Goal: Task Accomplishment & Management: Complete application form

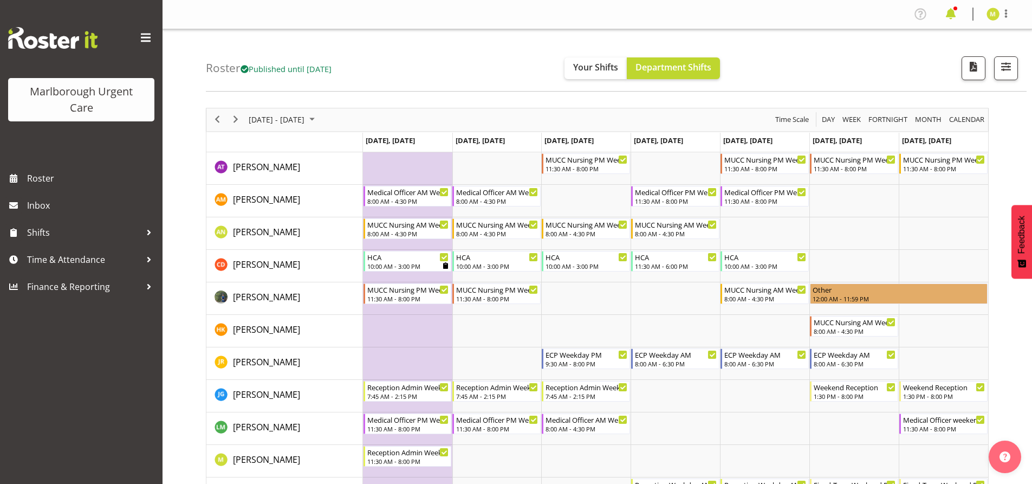
click at [952, 14] on span at bounding box center [951, 13] width 17 height 17
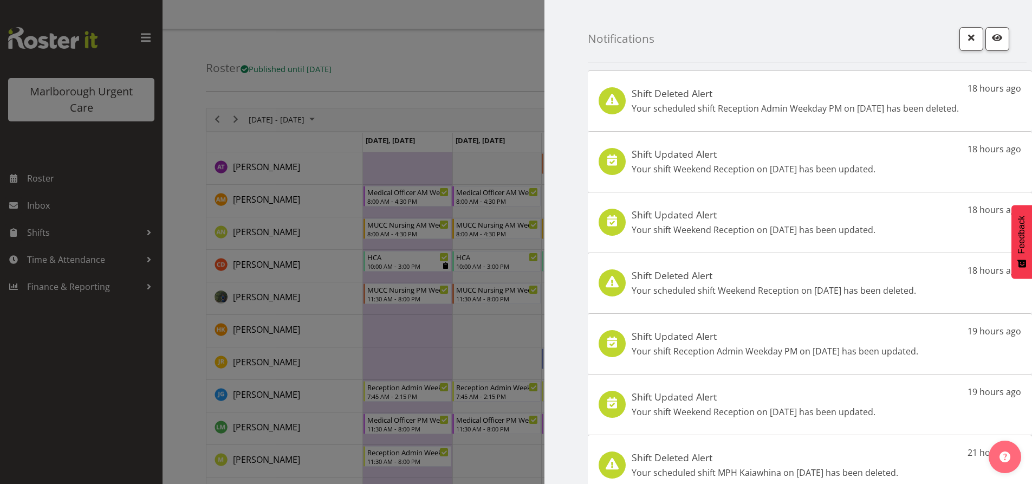
click at [879, 102] on p "Your scheduled shift Reception Admin Weekday PM on 3rd Nov has been deleted." at bounding box center [795, 108] width 327 height 13
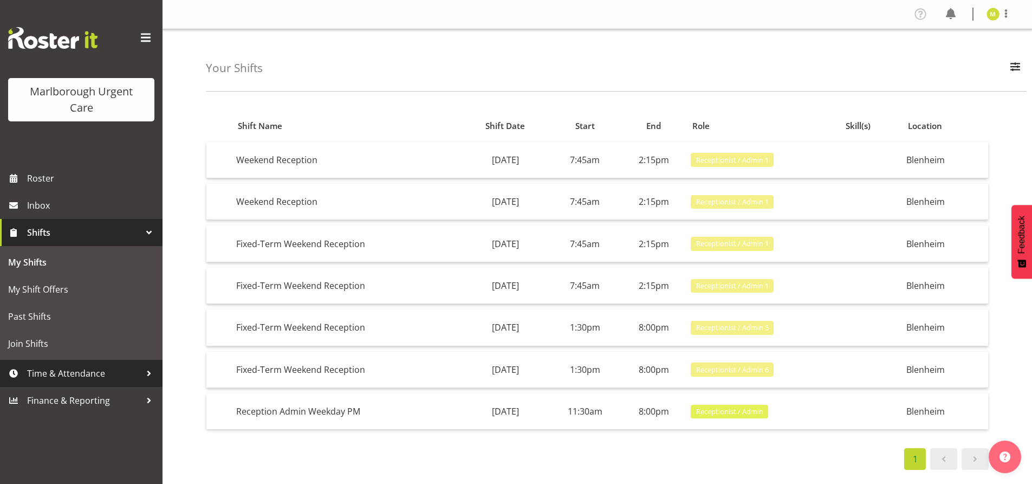
click at [44, 369] on span "Time & Attendance" at bounding box center [84, 373] width 114 height 16
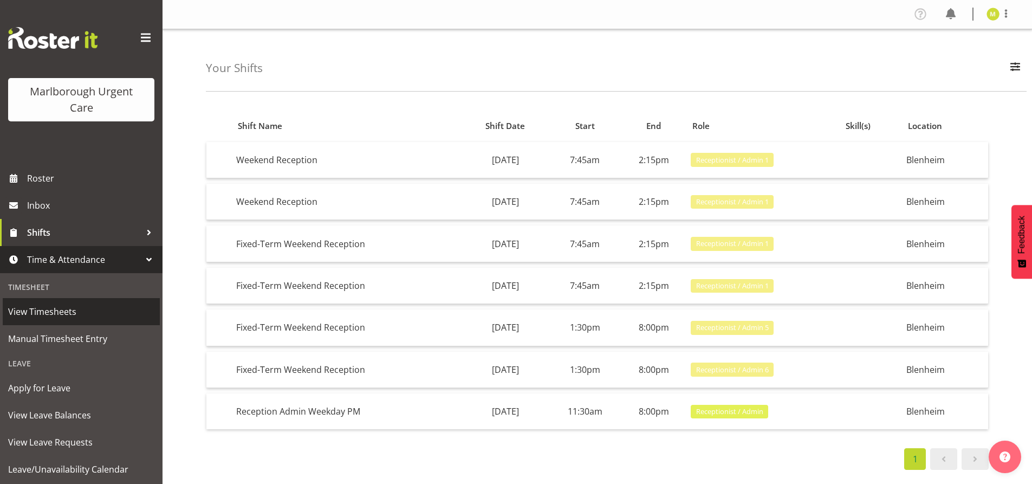
click at [42, 312] on span "View Timesheets" at bounding box center [81, 312] width 146 height 16
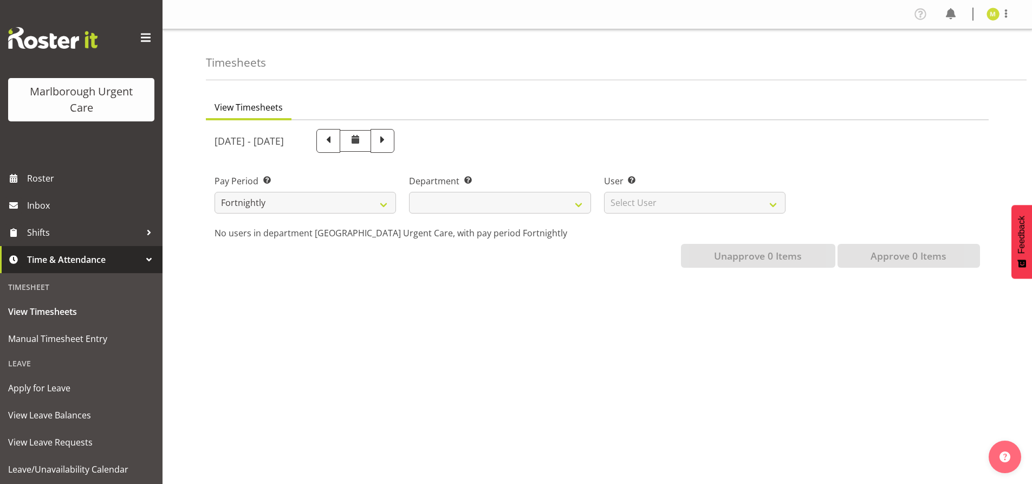
select select
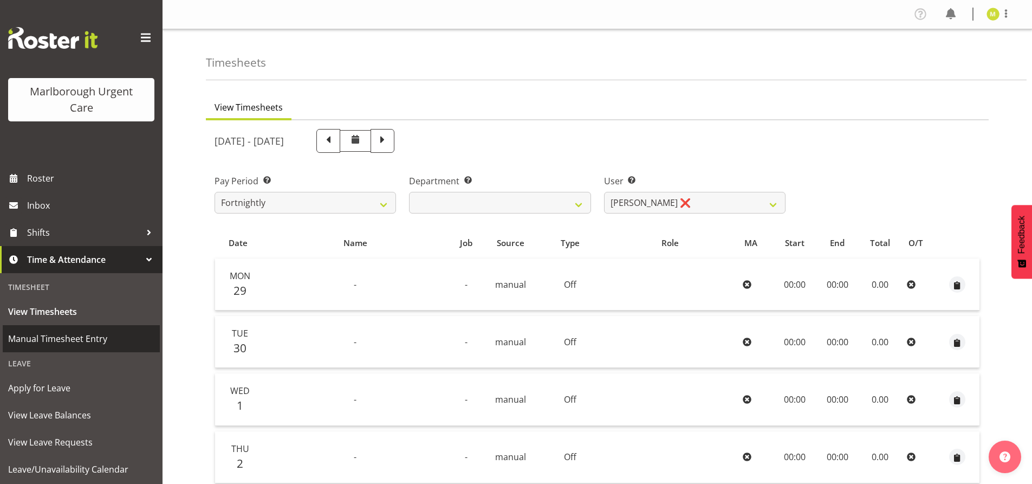
click at [78, 344] on span "Manual Timesheet Entry" at bounding box center [81, 339] width 146 height 16
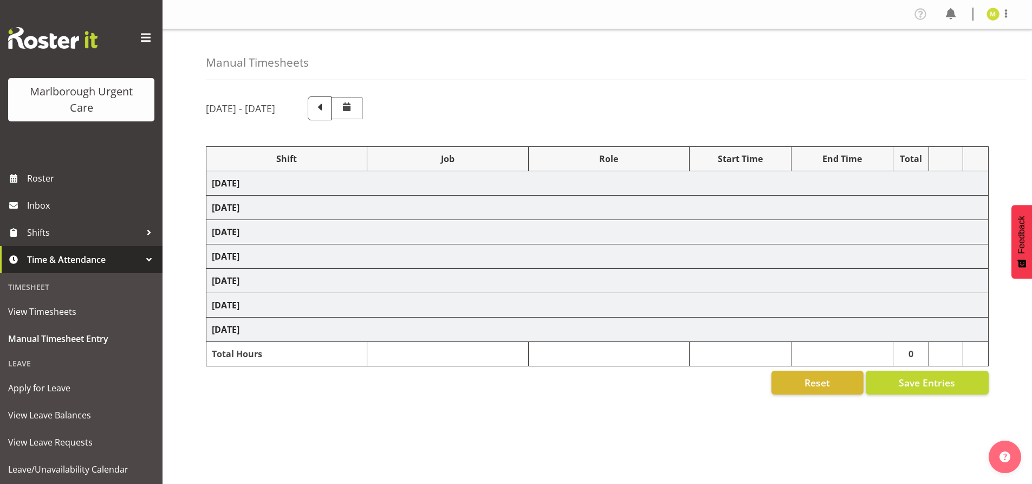
select select "81205"
select select
select select "1575"
select select
select select "1575"
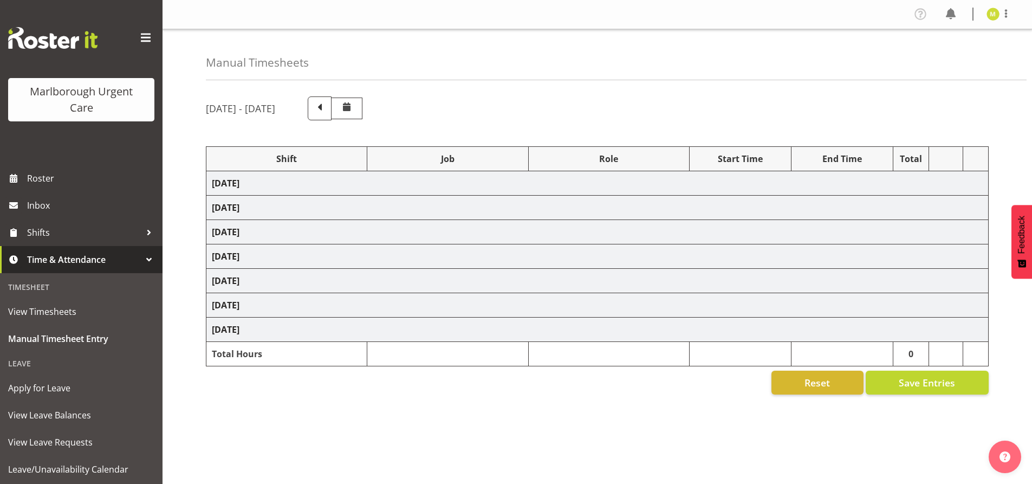
select select
select select "1575"
select select "80770"
select select "1563"
select select "80770"
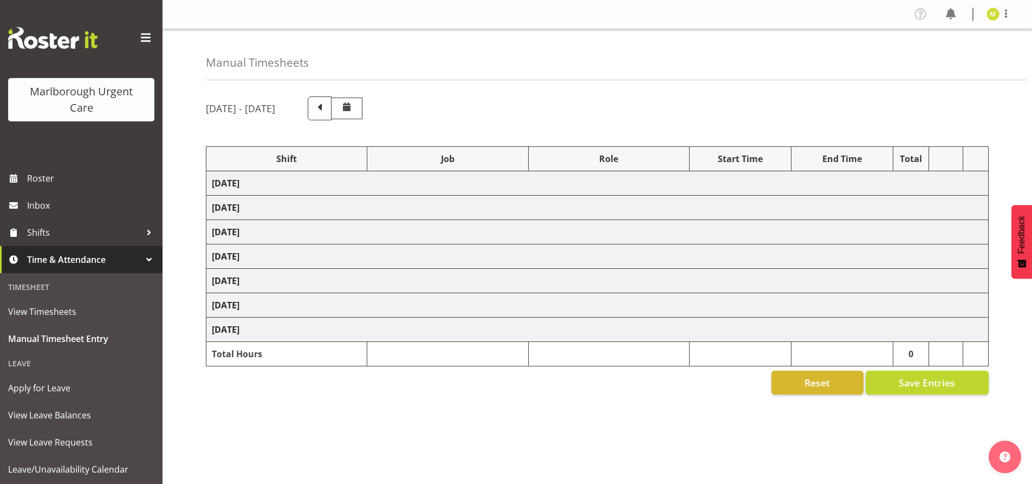
select select "1563"
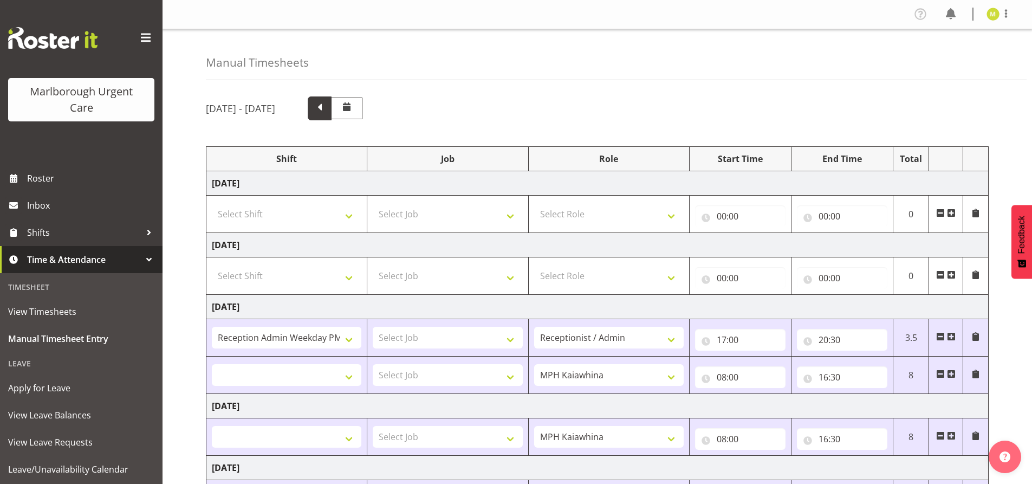
click at [327, 111] on span at bounding box center [320, 107] width 14 height 14
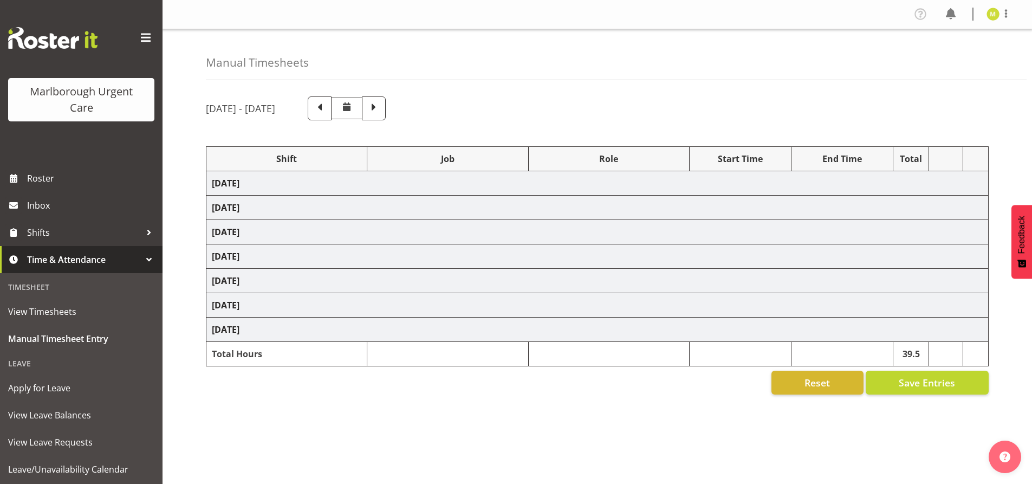
select select "80766"
select select "1563"
select select "80766"
select select "1563"
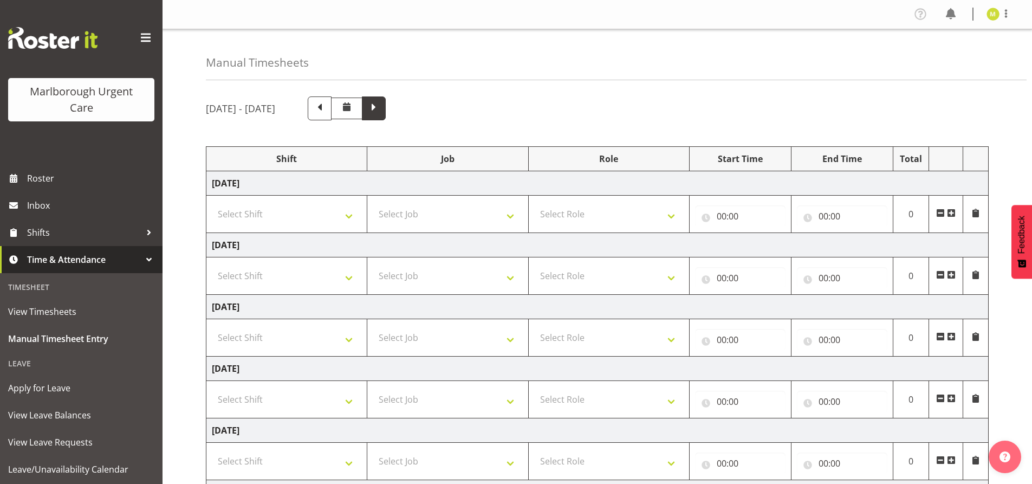
click at [381, 103] on span at bounding box center [374, 107] width 14 height 14
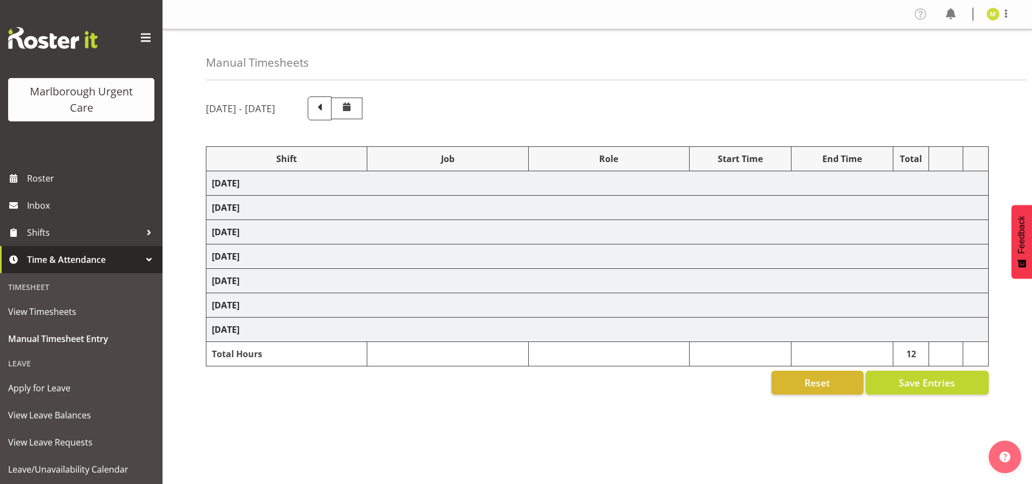
select select "81205"
select select
select select "1575"
select select
select select "1575"
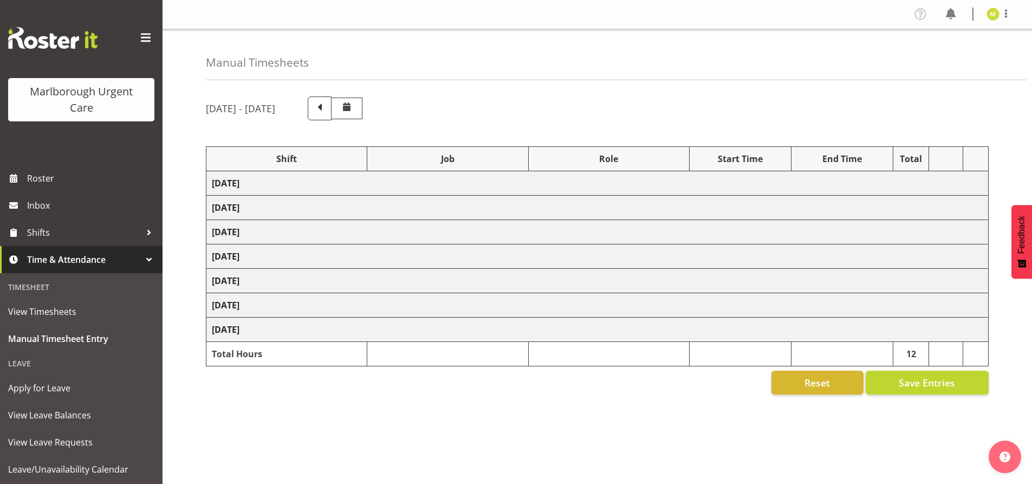
select select
select select "1575"
select select "80770"
select select "1563"
select select "80770"
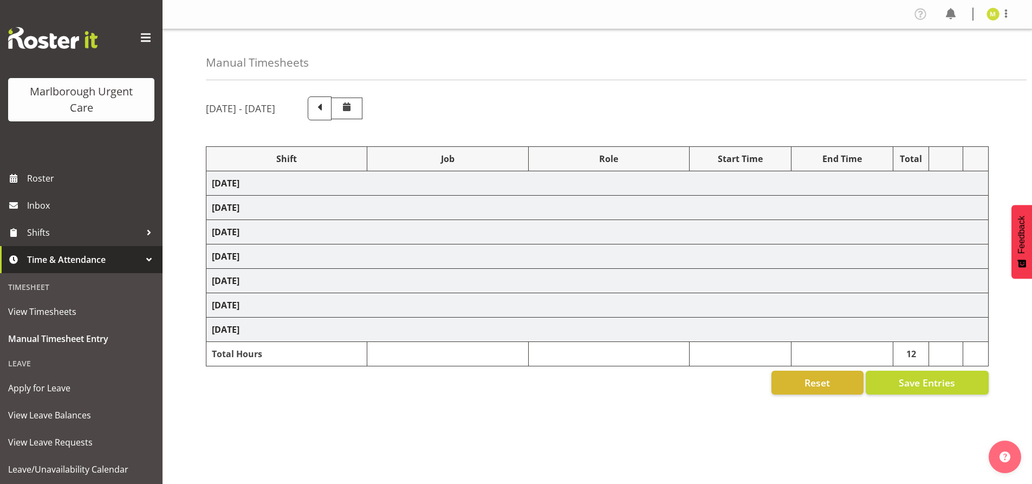
select select "1563"
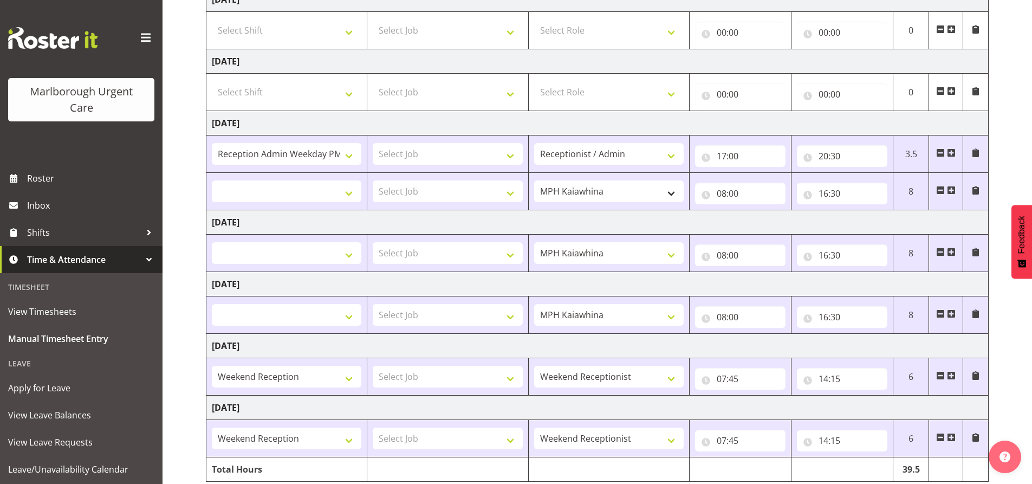
scroll to position [217, 0]
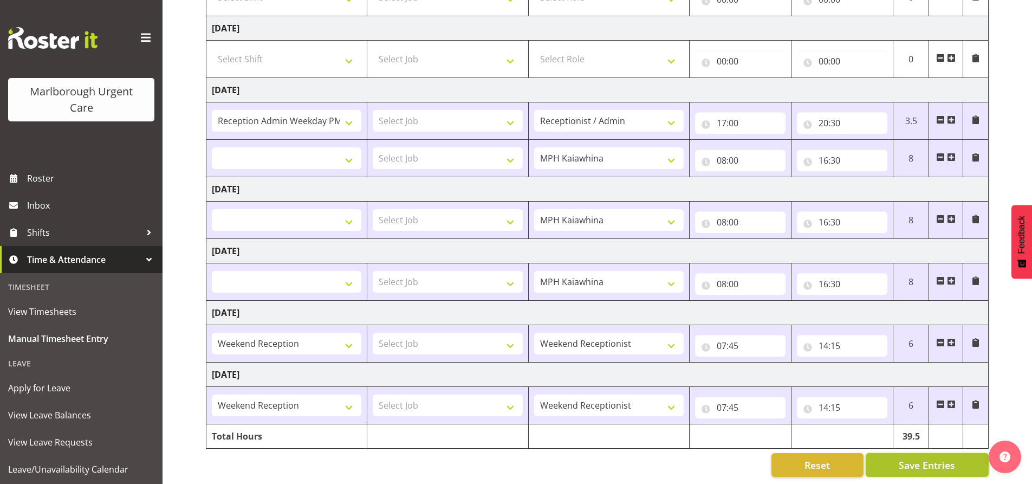
click at [946, 464] on span "Save Entries" at bounding box center [927, 465] width 56 height 14
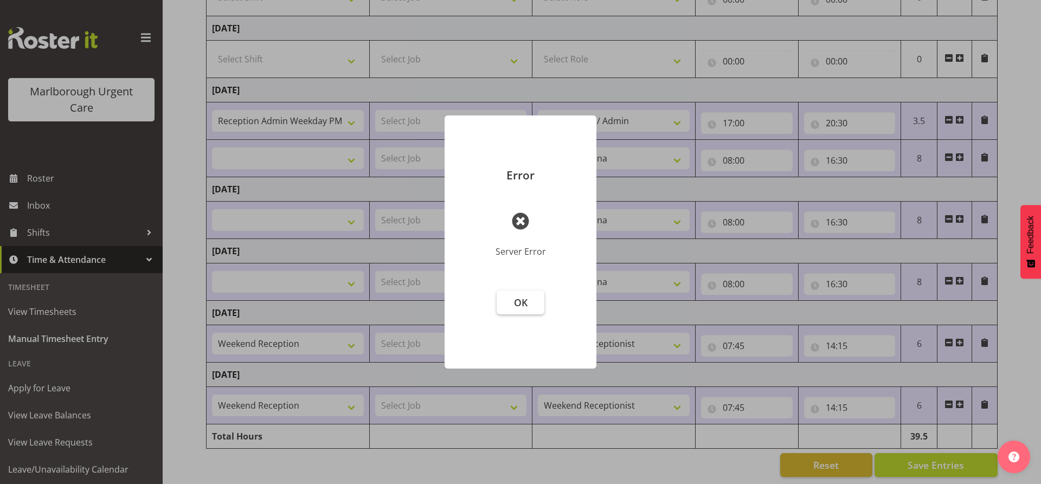
click at [518, 302] on span "OK" at bounding box center [521, 302] width 14 height 13
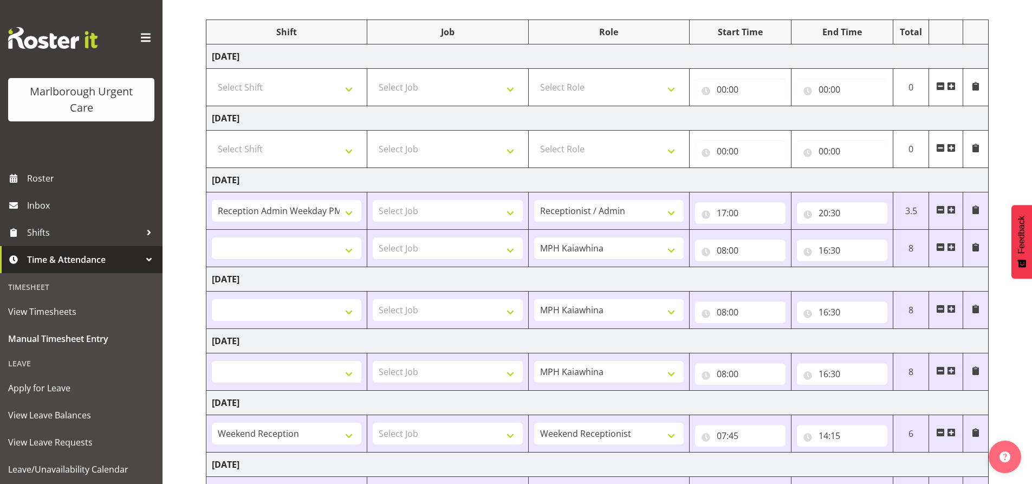
scroll to position [0, 0]
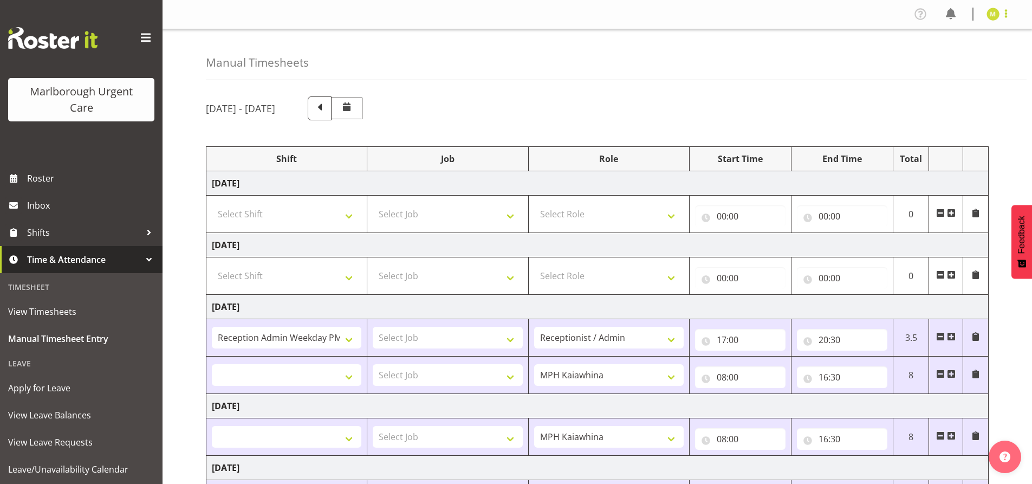
click at [1007, 19] on span at bounding box center [1006, 13] width 13 height 13
click at [961, 57] on link "Log Out" at bounding box center [961, 57] width 104 height 20
